Goal: Task Accomplishment & Management: Manage account settings

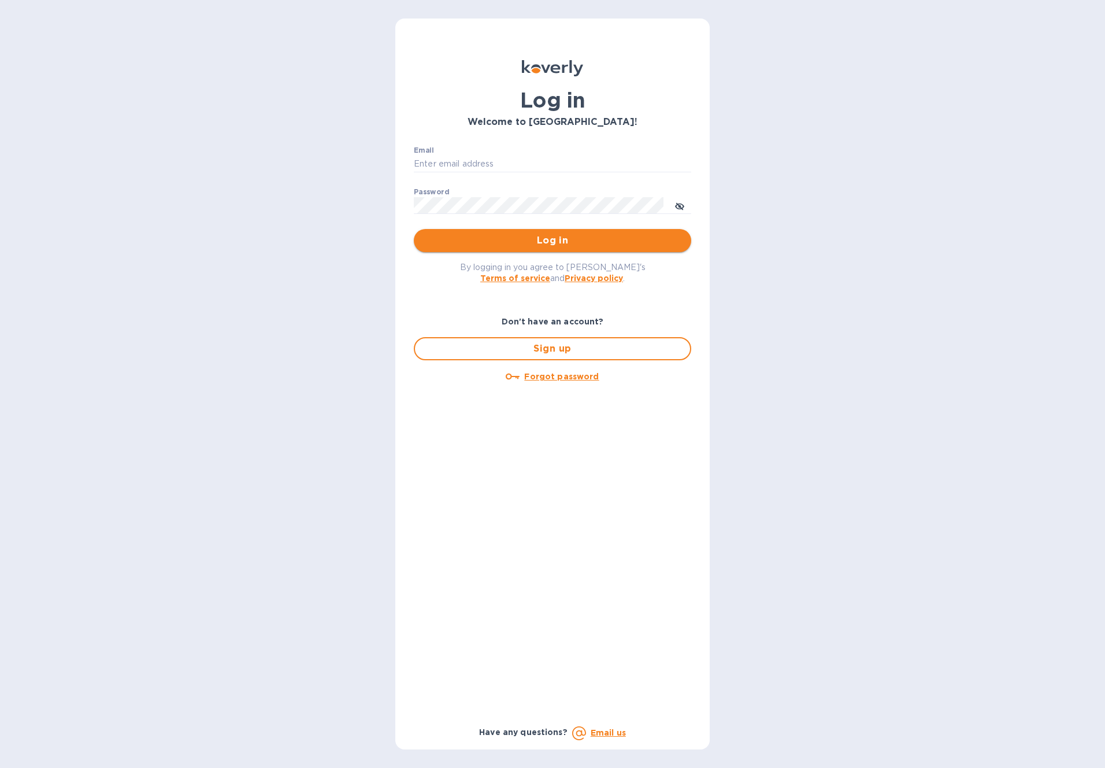
type input "[EMAIL_ADDRESS][DOMAIN_NAME]"
click at [556, 239] on span "Log in" at bounding box center [552, 241] width 259 height 14
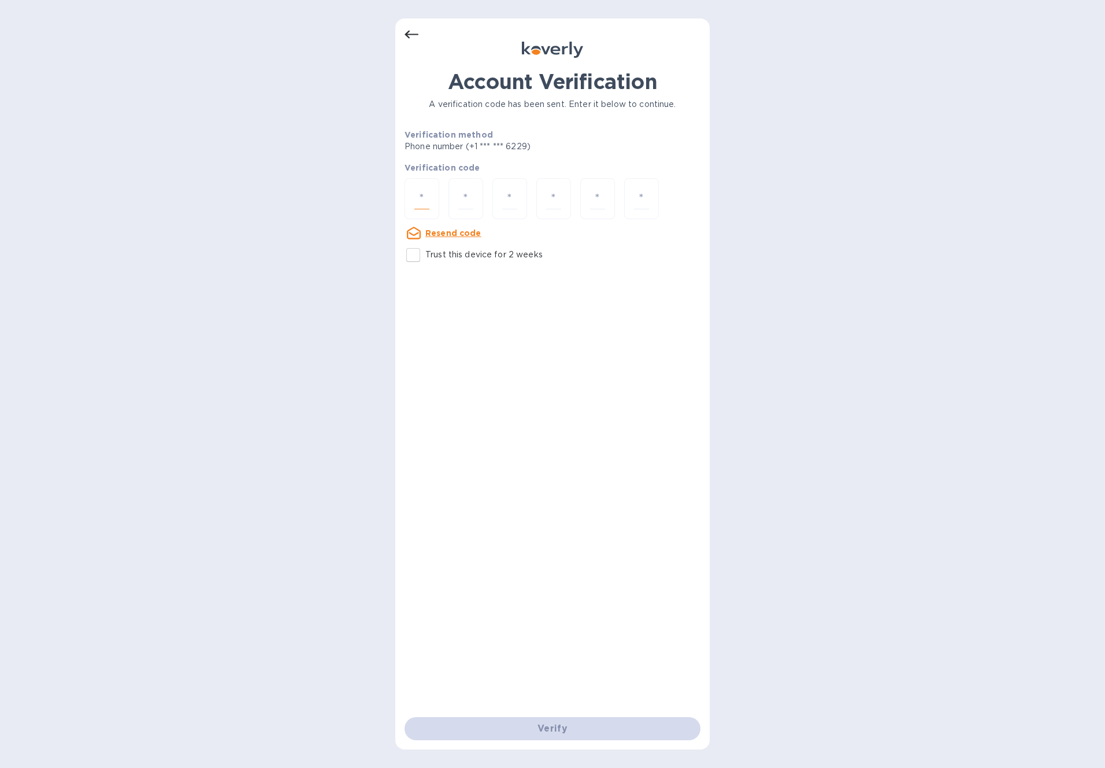
click at [420, 199] on input "number" at bounding box center [421, 198] width 15 height 21
paste input "5"
type input "5"
type input "4"
type input "7"
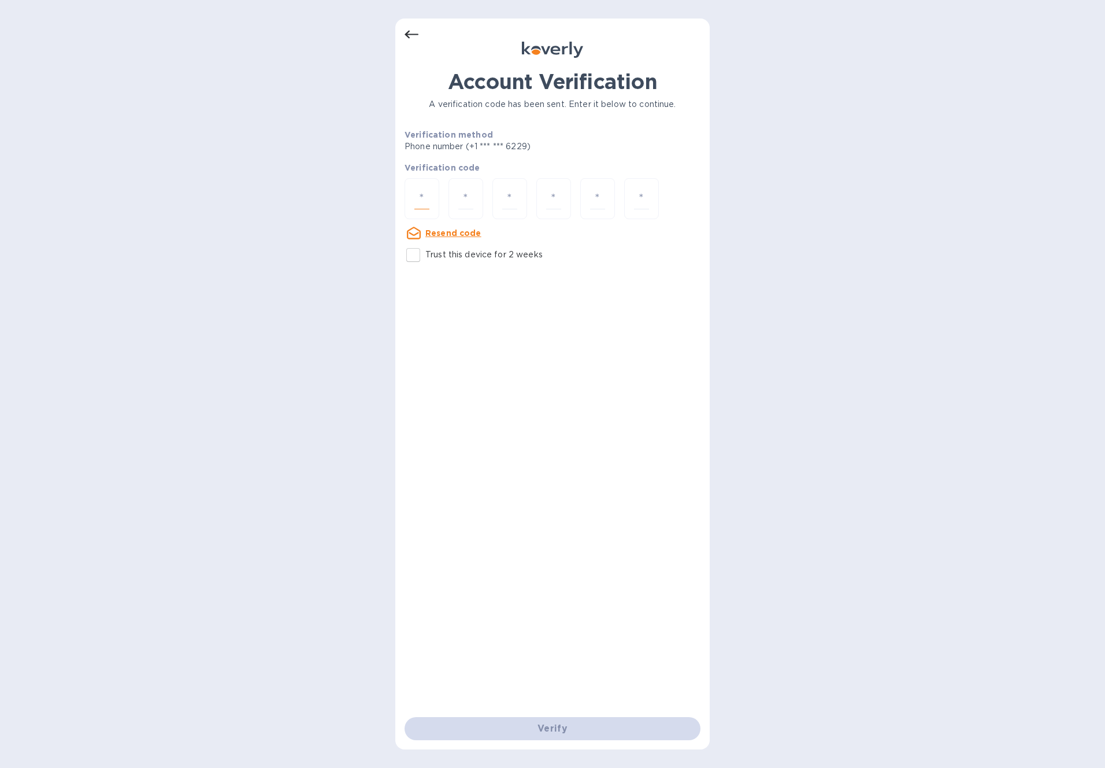
type input "8"
type input "1"
type input "8"
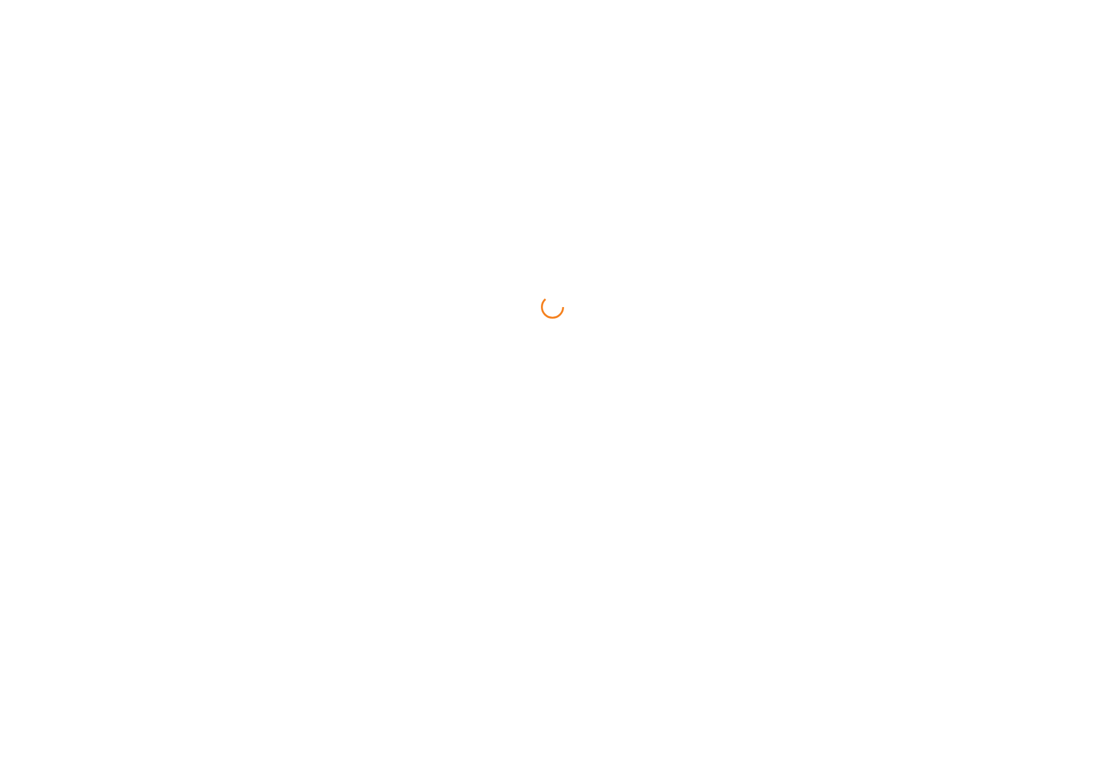
click at [412, 0] on html at bounding box center [552, 0] width 1105 height 0
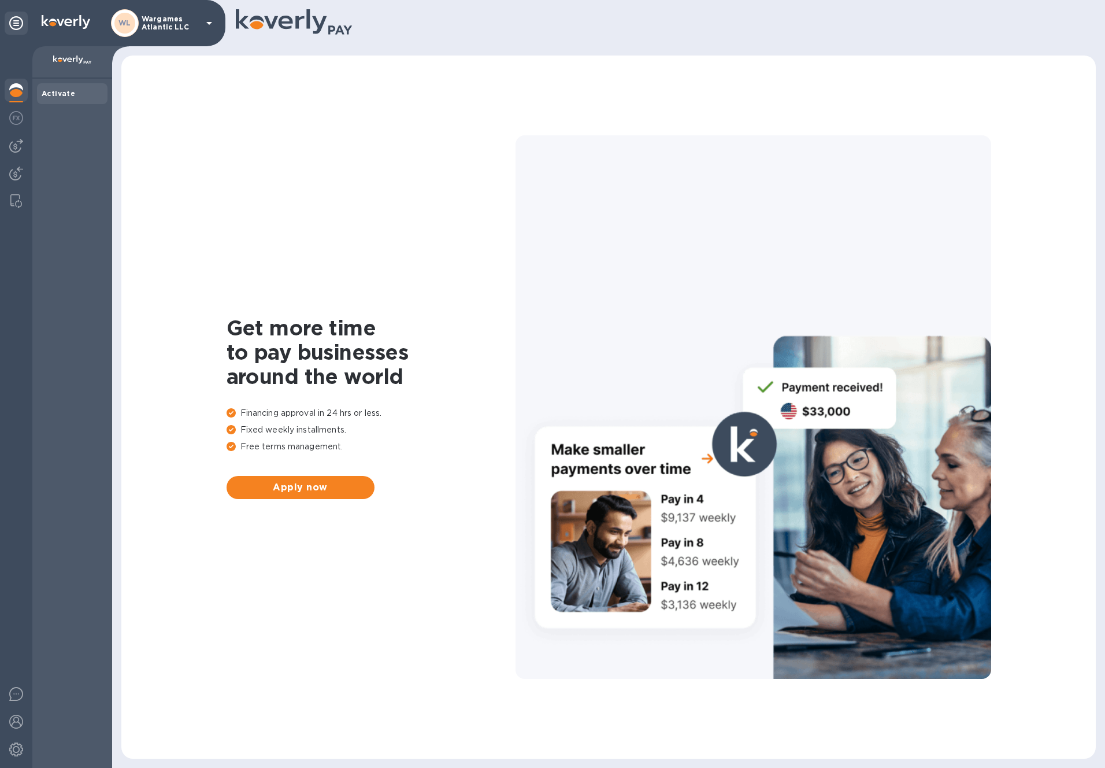
click at [53, 93] on b "Activate" at bounding box center [59, 93] width 34 height 9
click at [18, 120] on img at bounding box center [16, 118] width 14 height 14
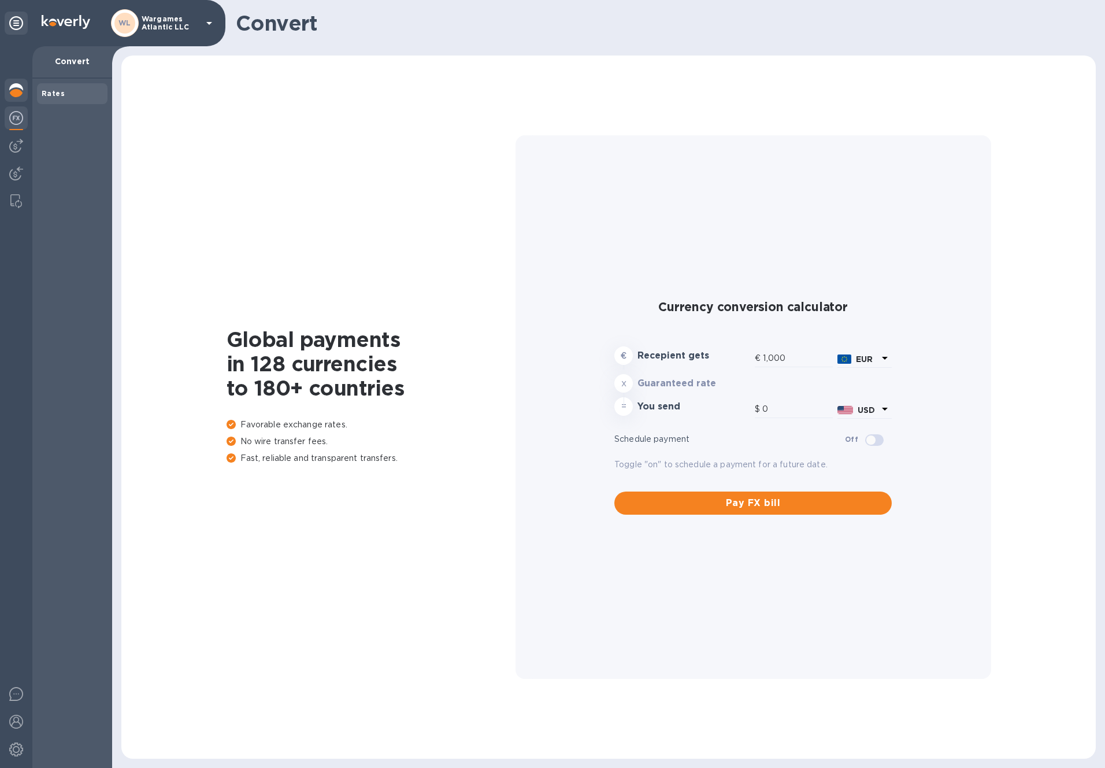
type input "1,174.96"
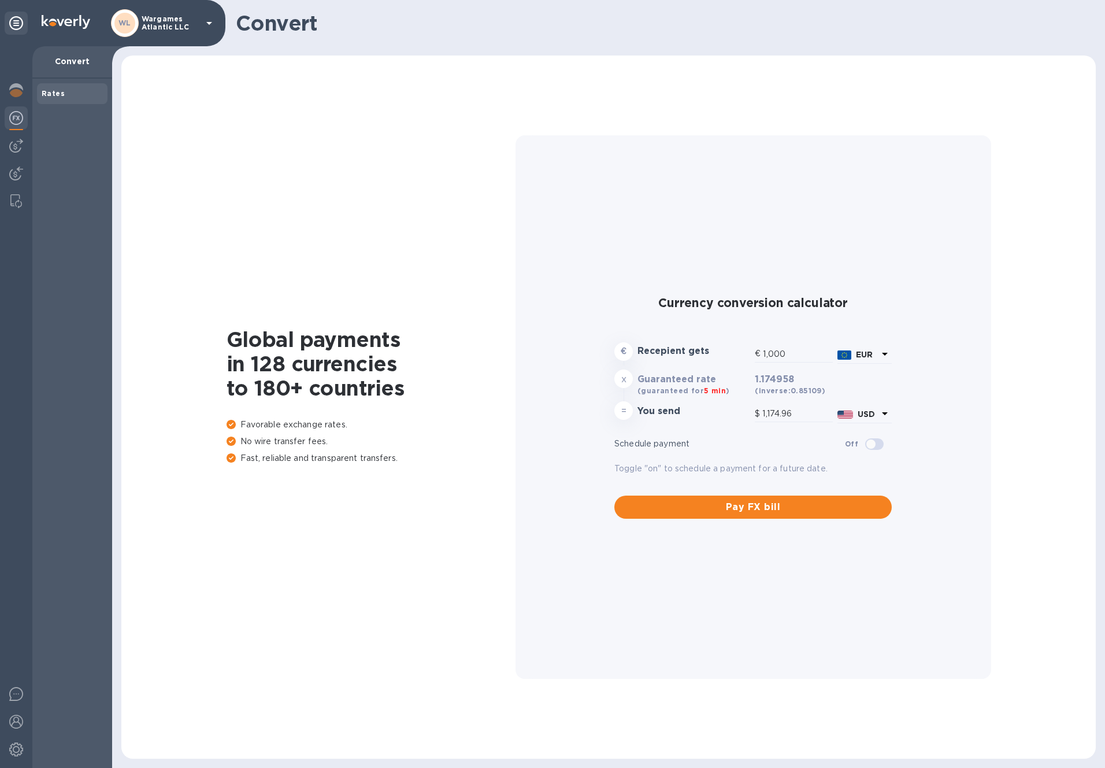
click at [86, 94] on div "Rates" at bounding box center [72, 94] width 61 height 12
click at [23, 90] on div at bounding box center [16, 91] width 23 height 25
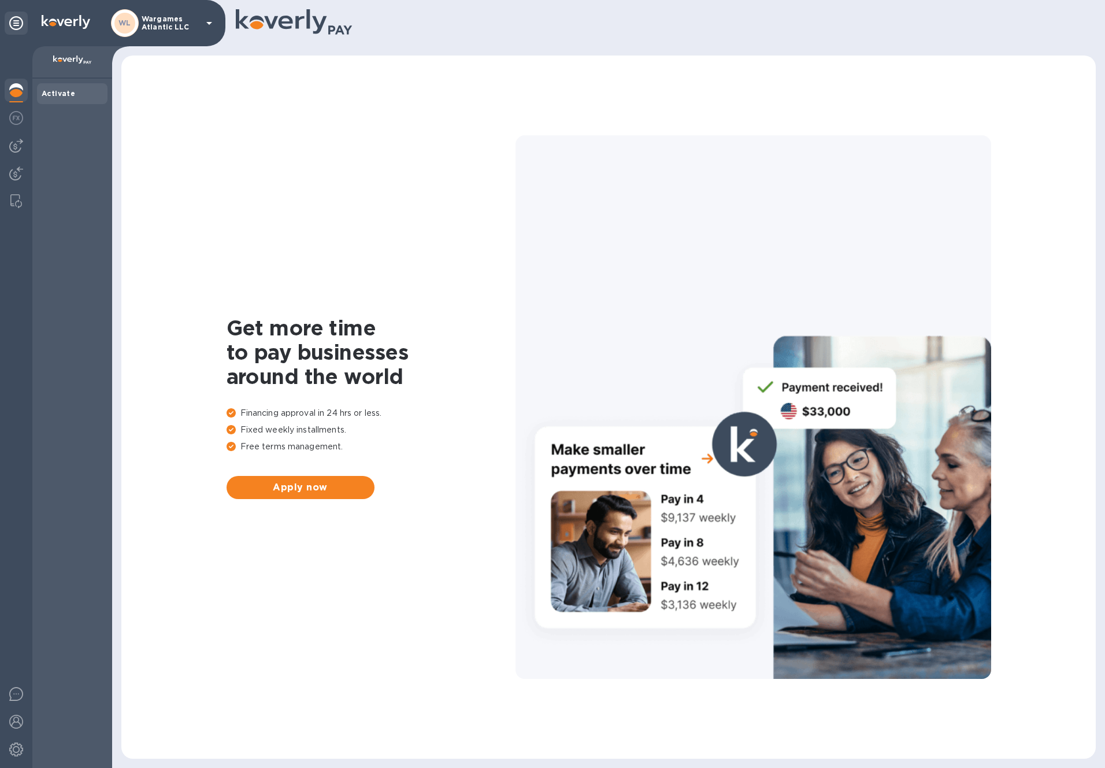
click at [38, 88] on div "Activate" at bounding box center [72, 93] width 71 height 21
click at [47, 90] on b "Activate" at bounding box center [59, 93] width 34 height 9
click at [169, 25] on p "Wargames Atlantic LLC" at bounding box center [171, 23] width 58 height 16
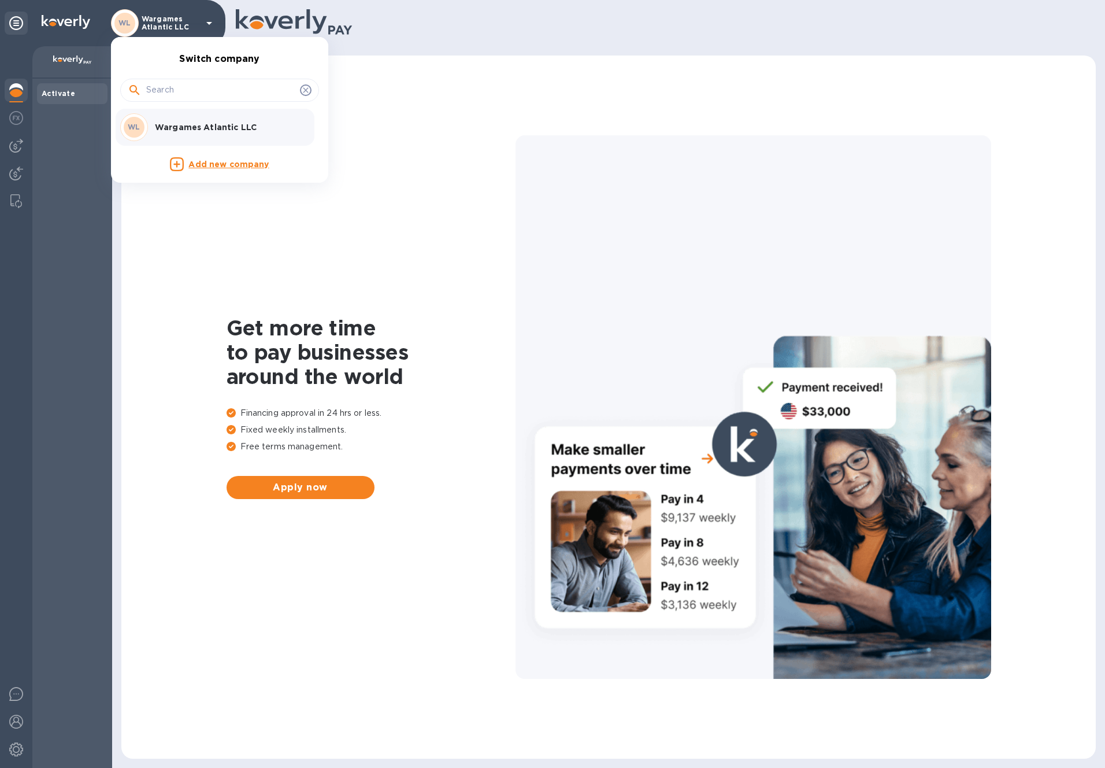
click at [205, 128] on p "Wargames Atlantic LLC" at bounding box center [228, 127] width 146 height 12
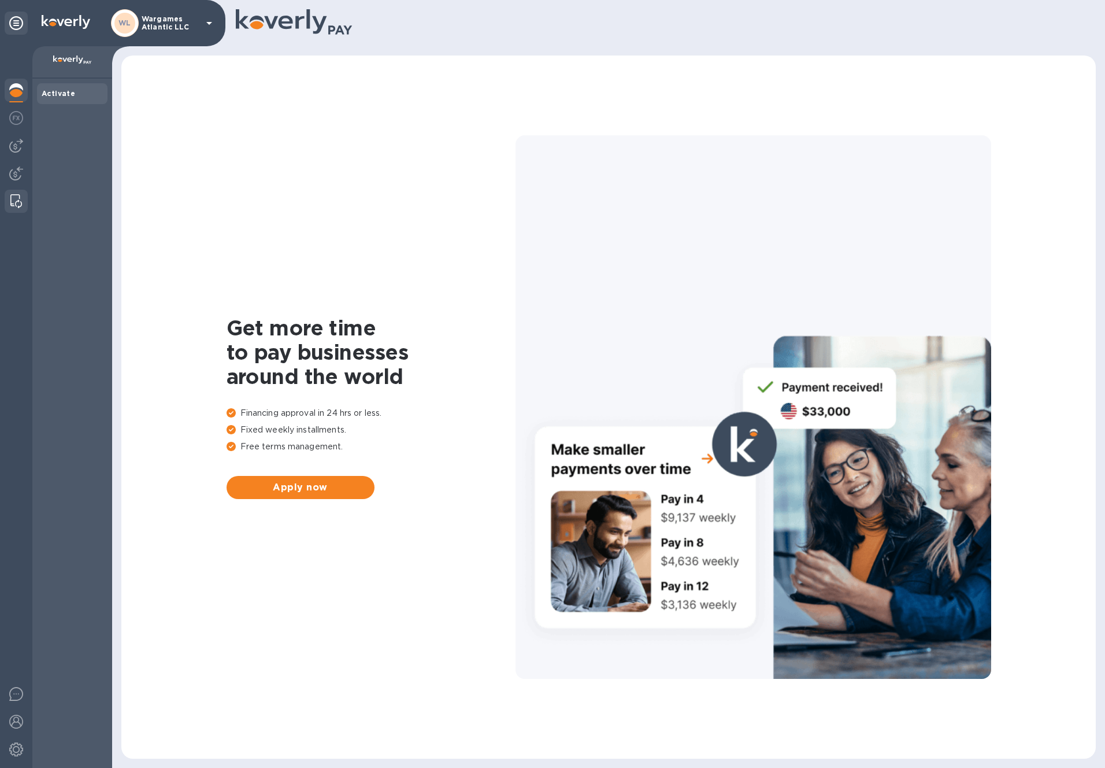
click at [23, 198] on div at bounding box center [16, 201] width 21 height 23
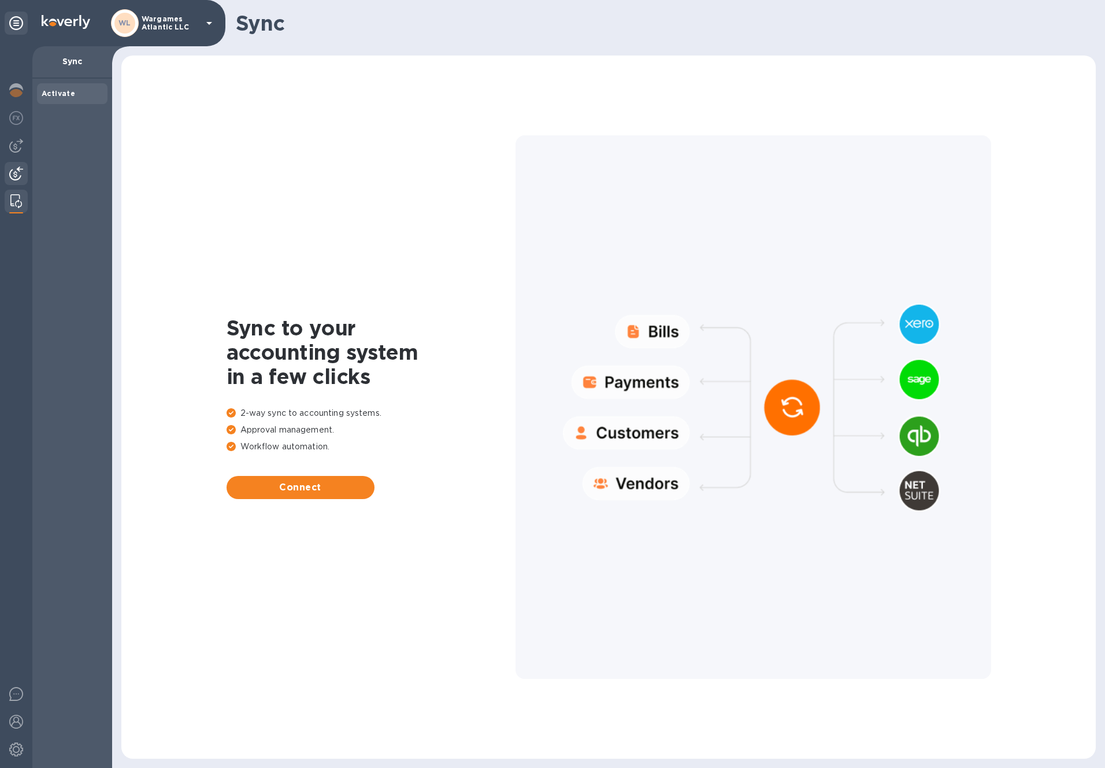
click at [19, 171] on img at bounding box center [16, 173] width 14 height 14
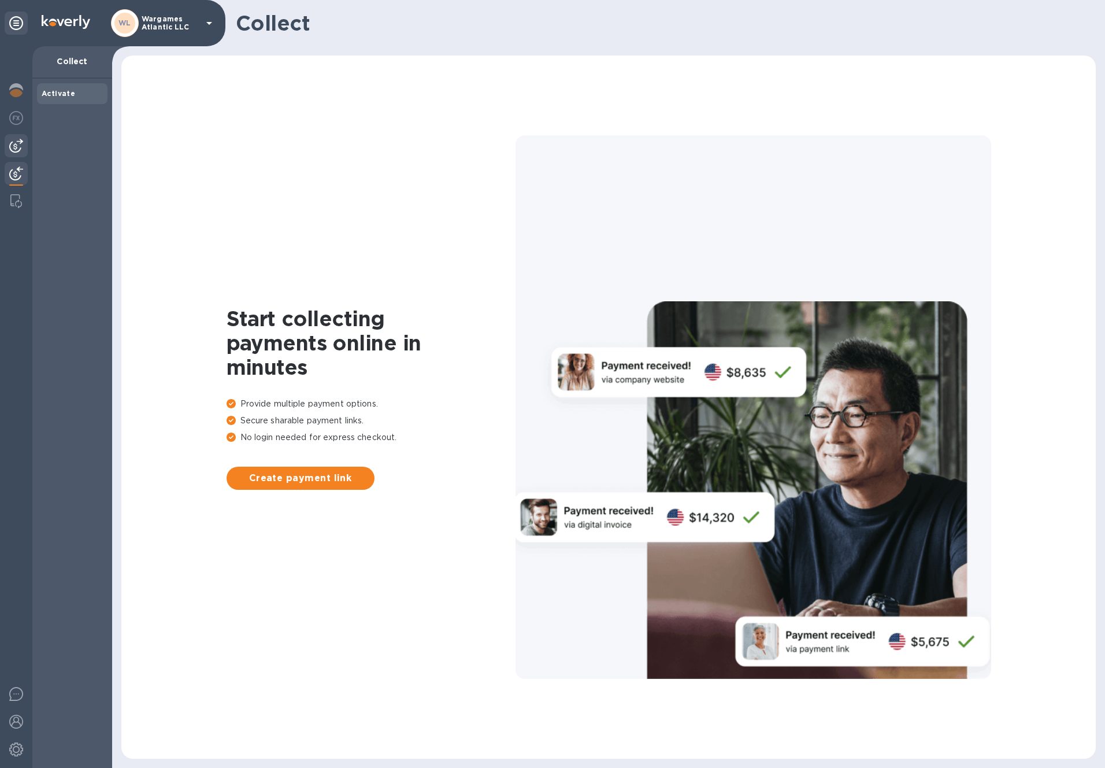
click at [17, 142] on img at bounding box center [16, 146] width 14 height 14
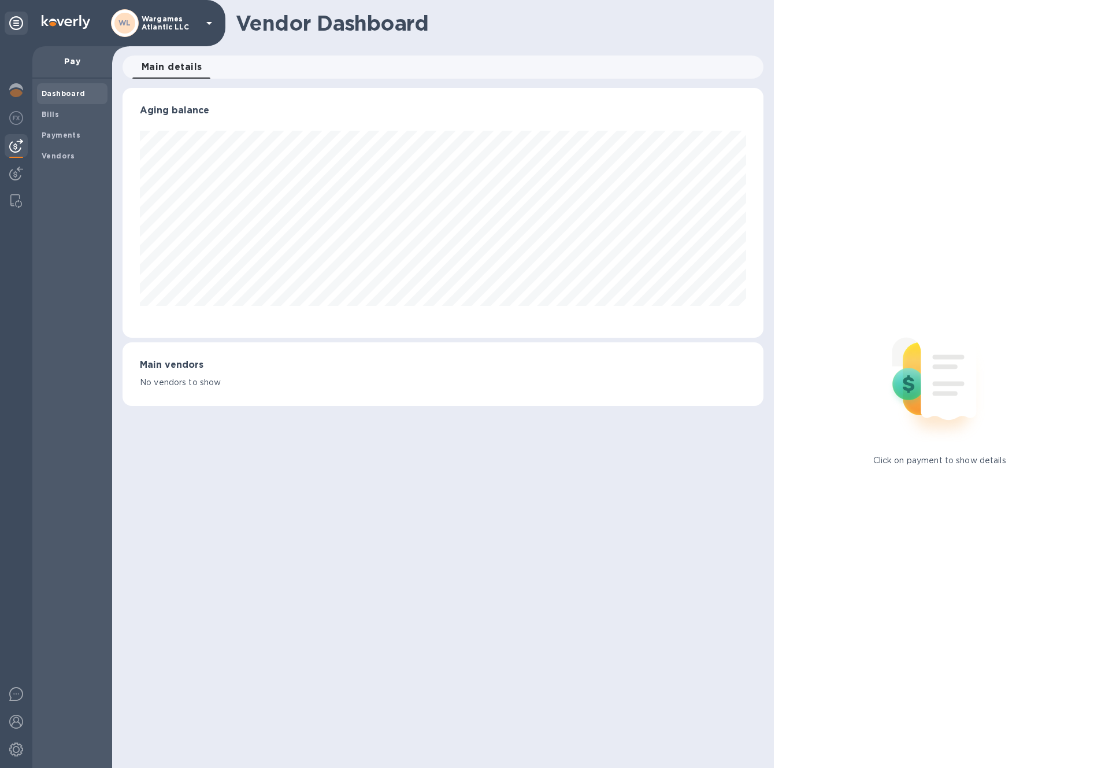
scroll to position [250, 642]
click at [16, 113] on img at bounding box center [16, 118] width 14 height 14
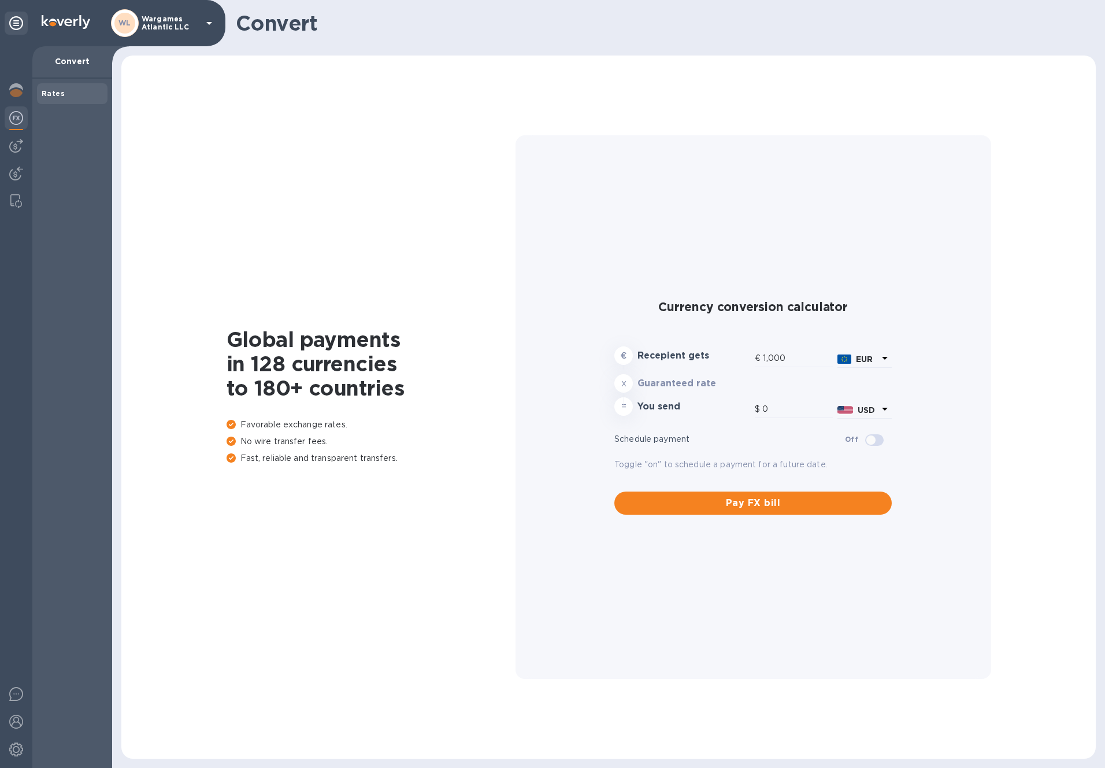
type input "1,174.96"
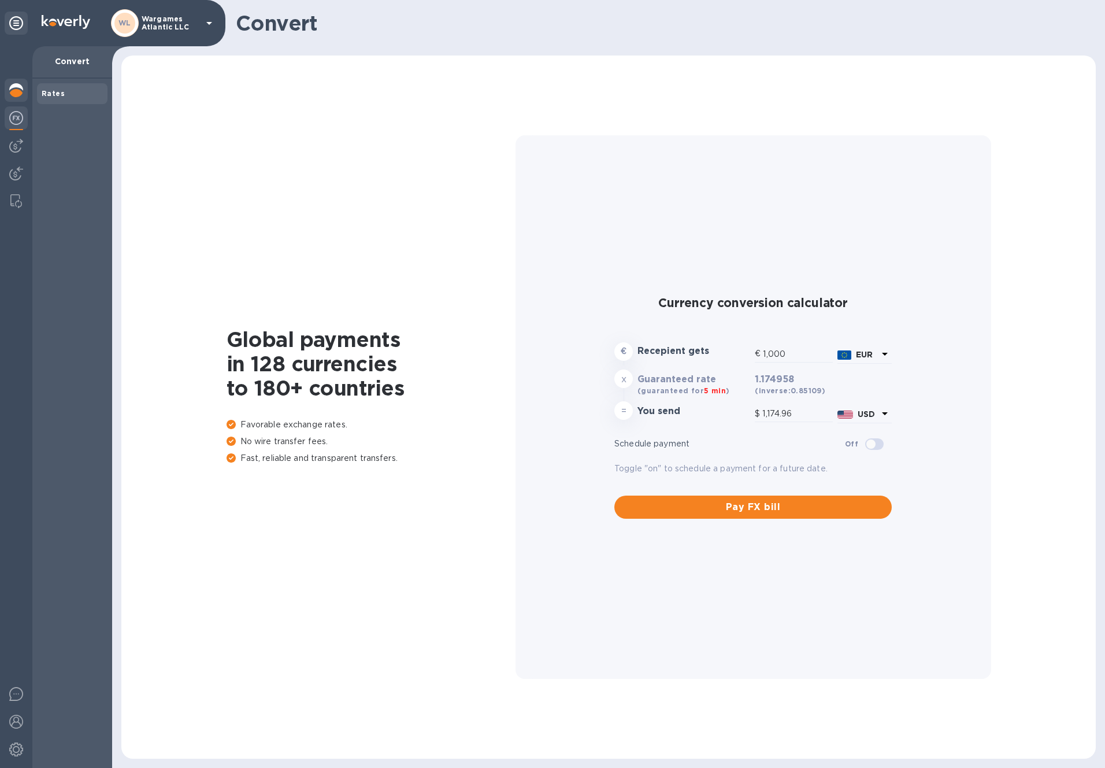
click at [10, 93] on img at bounding box center [16, 90] width 14 height 14
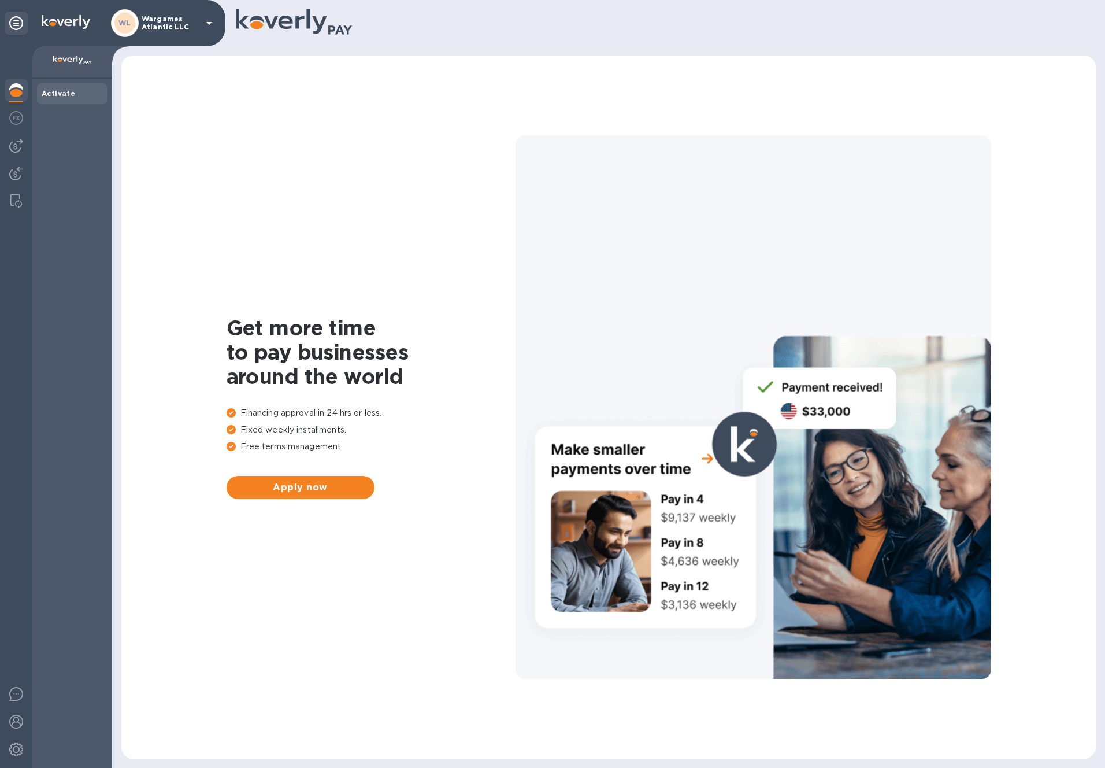
click at [66, 92] on b "Activate" at bounding box center [59, 93] width 34 height 9
click at [30, 24] on div "WL Wargames Atlantic LLC" at bounding box center [112, 23] width 225 height 46
click at [16, 24] on icon at bounding box center [16, 23] width 14 height 14
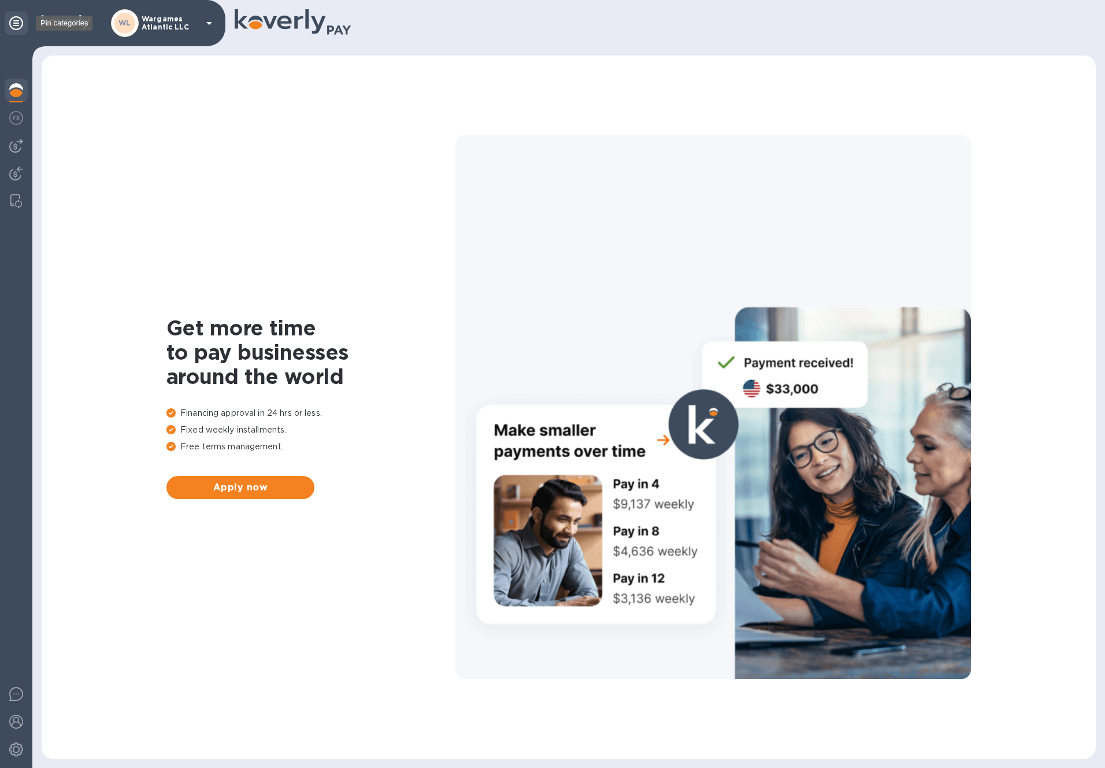
click at [16, 24] on icon at bounding box center [16, 23] width 14 height 14
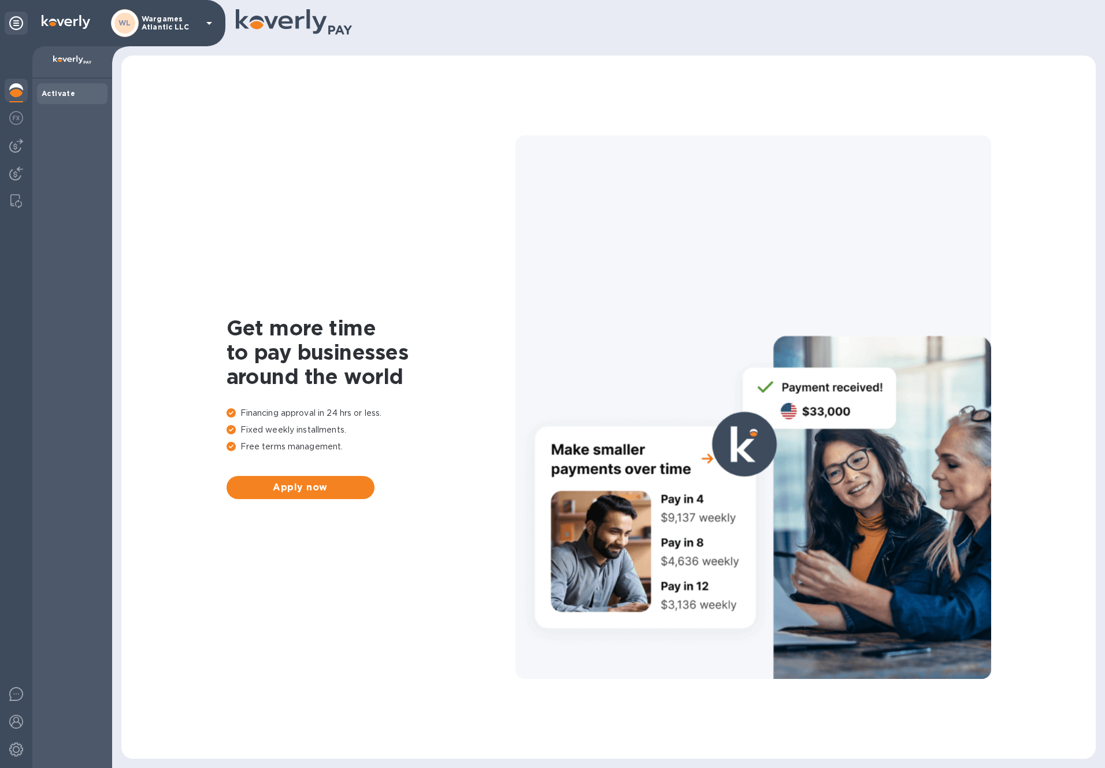
click at [76, 57] on img at bounding box center [72, 59] width 39 height 9
click at [184, 24] on p "Wargames Atlantic LLC" at bounding box center [171, 23] width 58 height 16
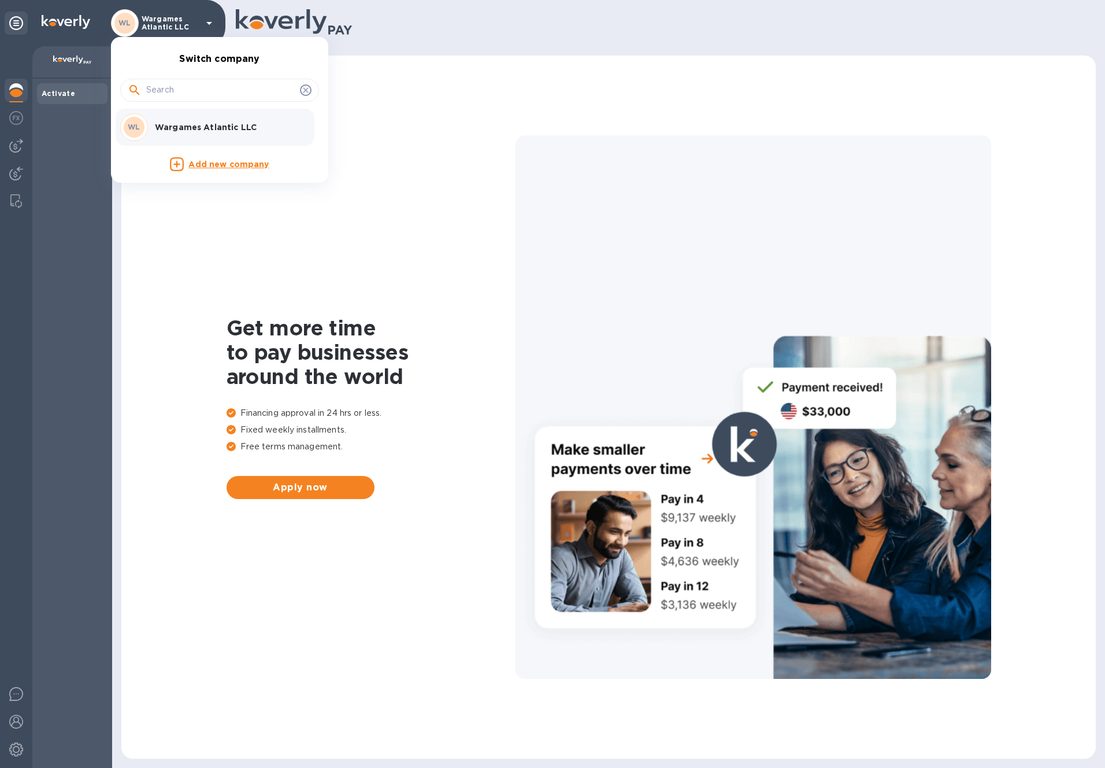
click at [195, 125] on p "Wargames Atlantic LLC" at bounding box center [228, 127] width 146 height 12
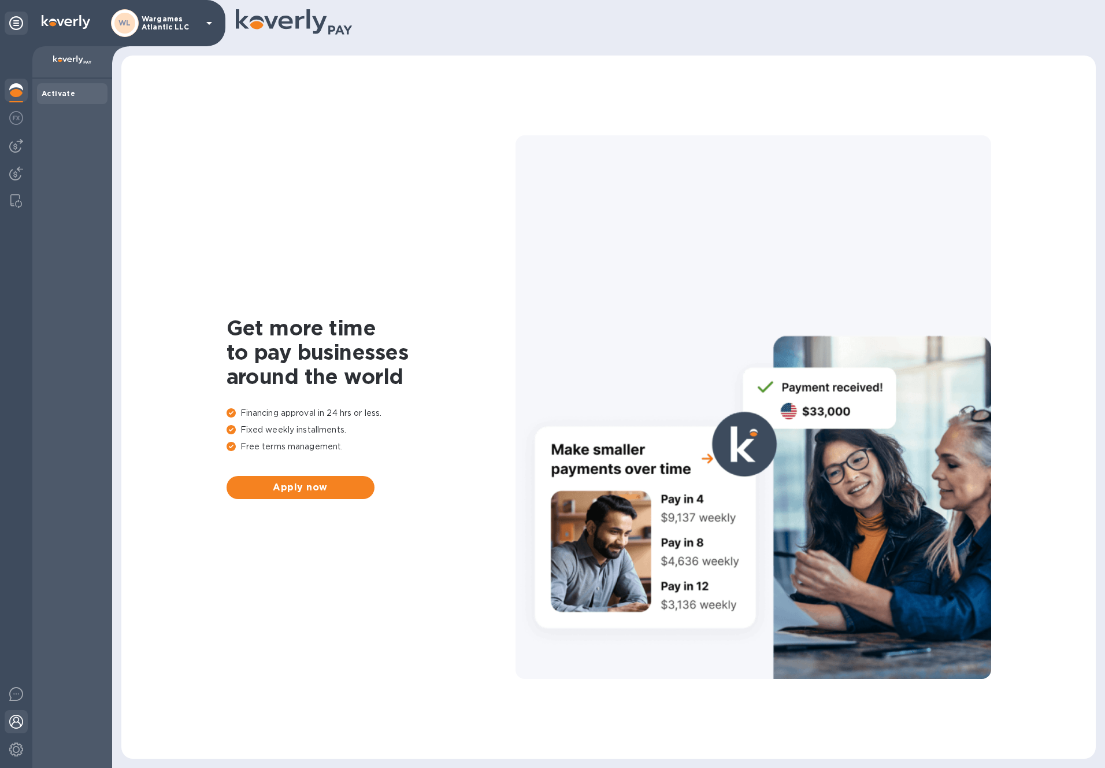
click at [13, 721] on img at bounding box center [16, 721] width 14 height 14
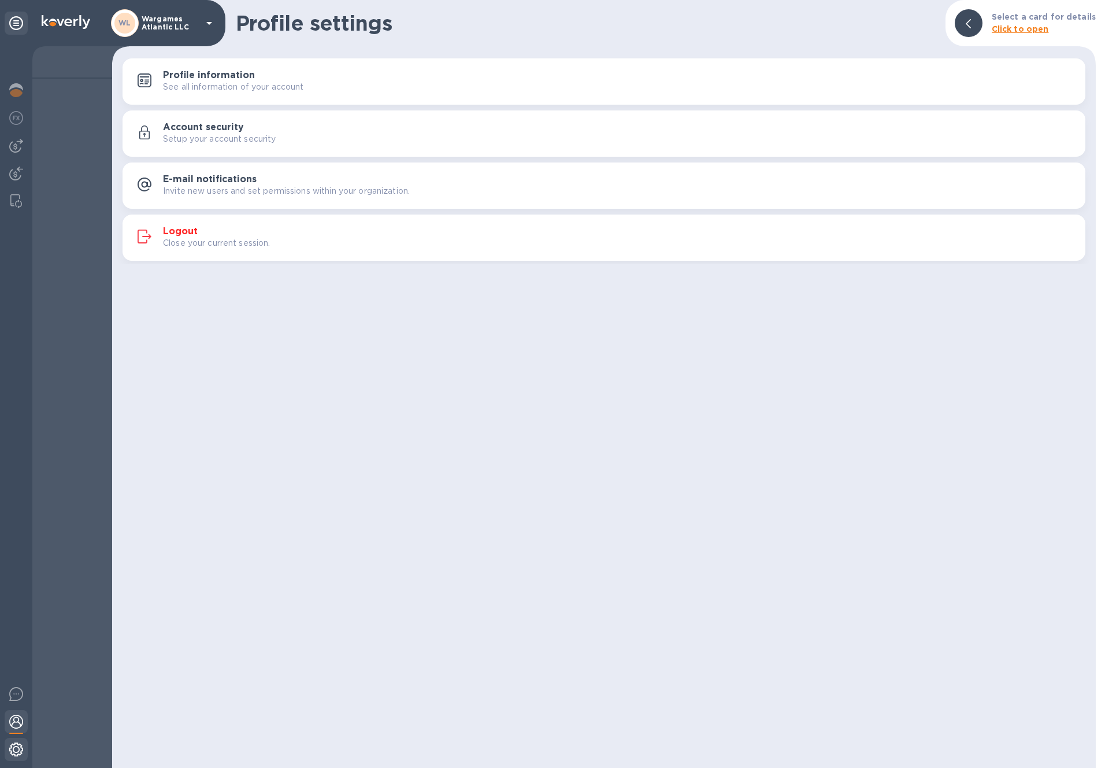
click at [21, 749] on img at bounding box center [16, 749] width 14 height 14
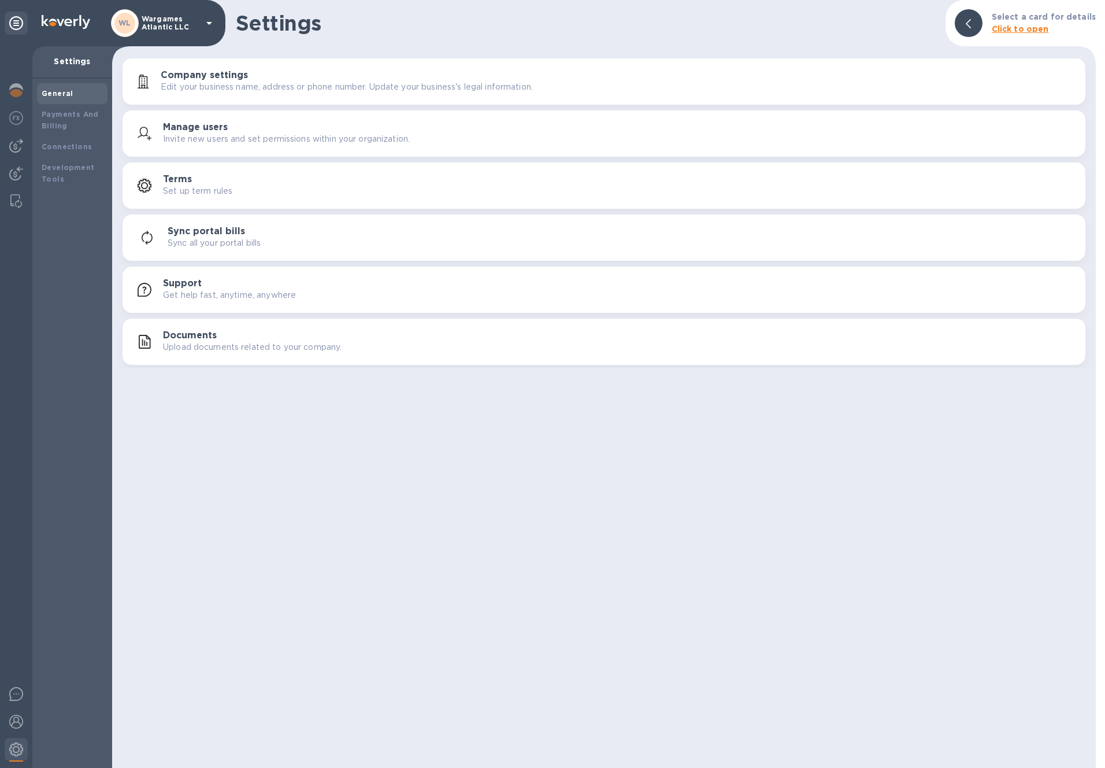
click at [203, 123] on h3 "Manage users" at bounding box center [195, 127] width 65 height 11
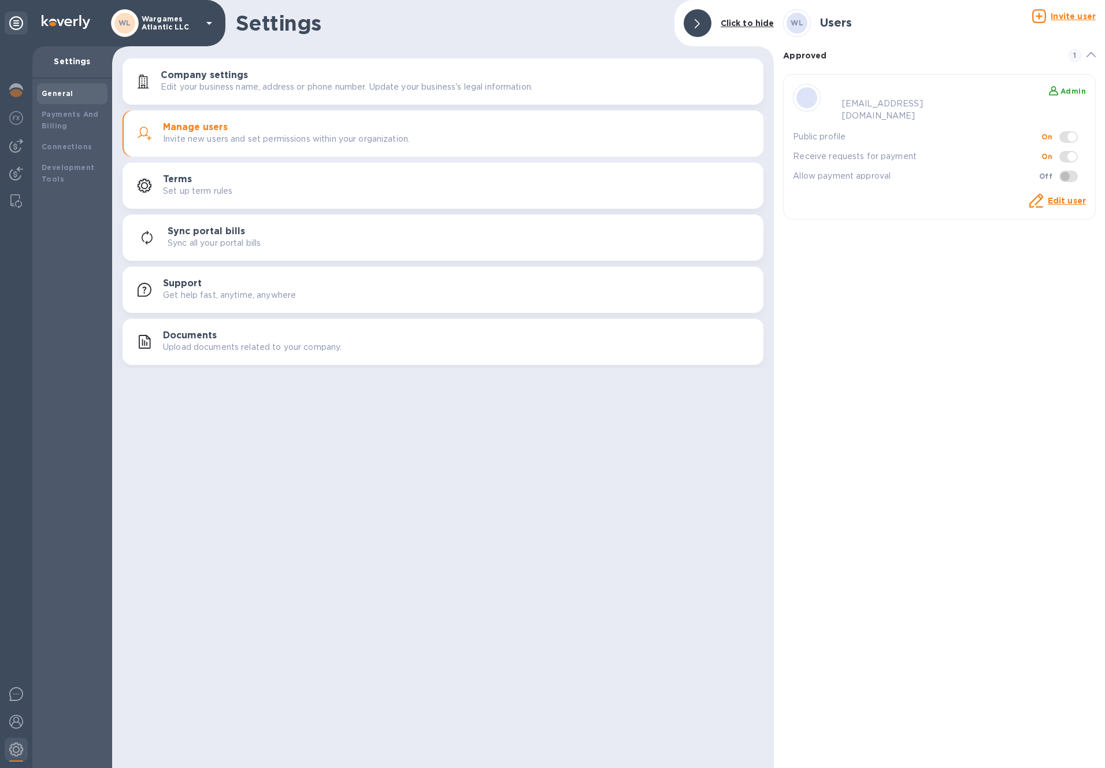
click at [212, 71] on h3 "Company settings" at bounding box center [204, 75] width 87 height 11
